Goal: Task Accomplishment & Management: Complete application form

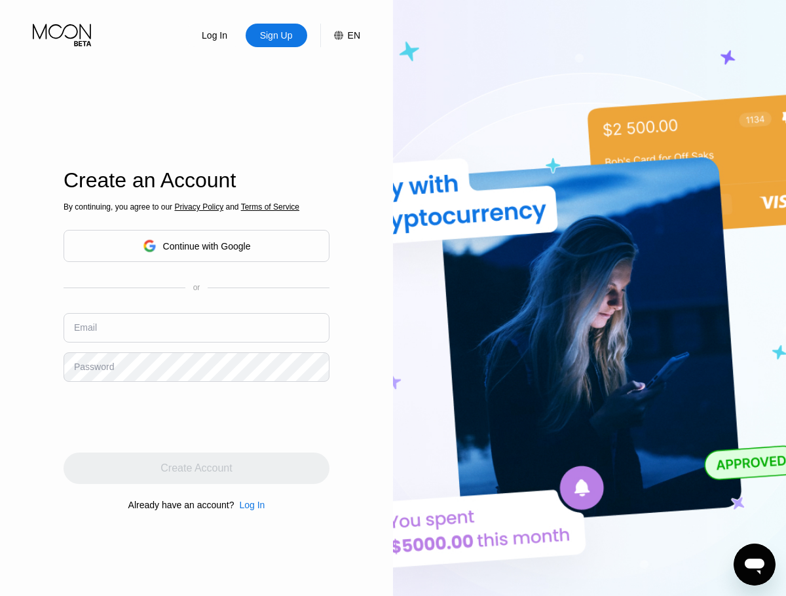
click at [196, 327] on input "text" at bounding box center [197, 327] width 266 height 29
type input "[EMAIL_ADDRESS][DOMAIN_NAME]"
click at [196, 468] on div "Create Account" at bounding box center [195, 468] width 71 height 13
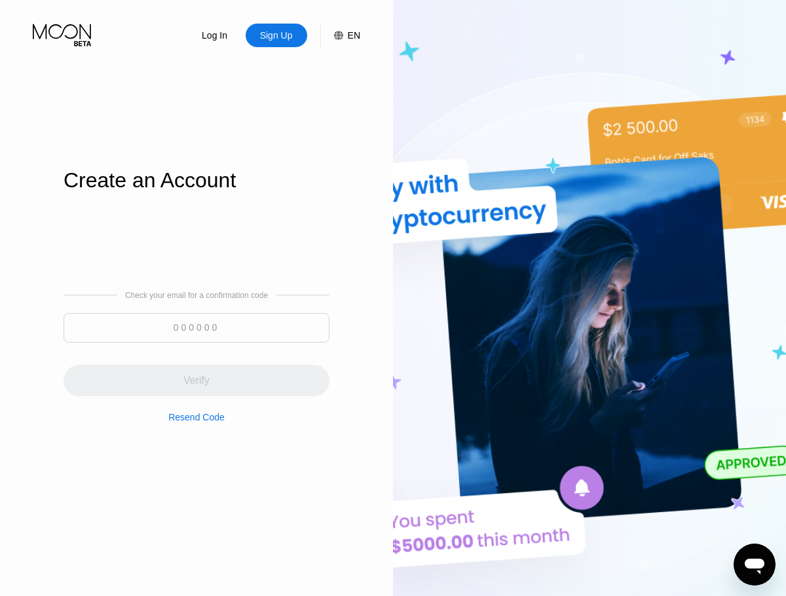
click at [196, 327] on input at bounding box center [197, 327] width 266 height 29
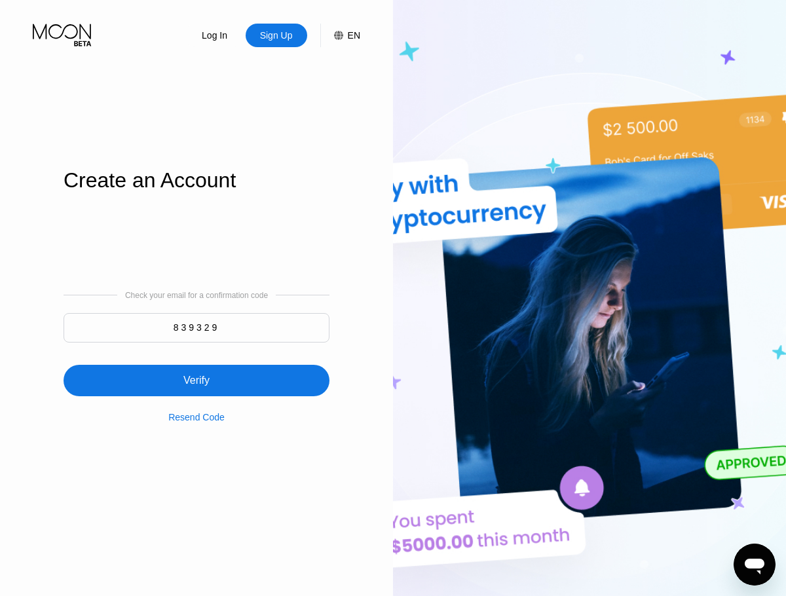
type input "839329"
click at [196, 372] on div "Verify" at bounding box center [197, 380] width 266 height 31
